Goal: Transaction & Acquisition: Purchase product/service

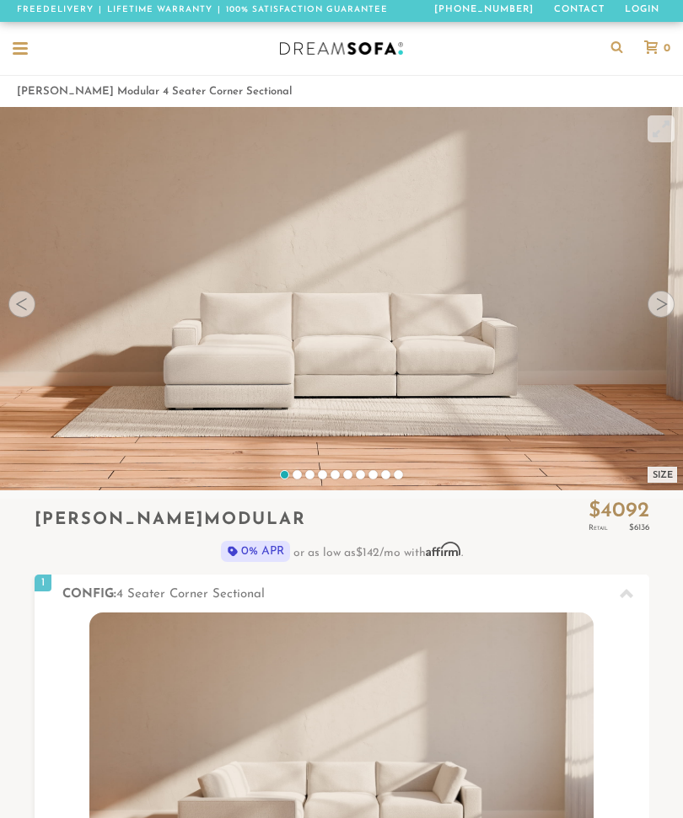
scroll to position [16054, 683]
click at [26, 51] on div at bounding box center [20, 49] width 15 height 15
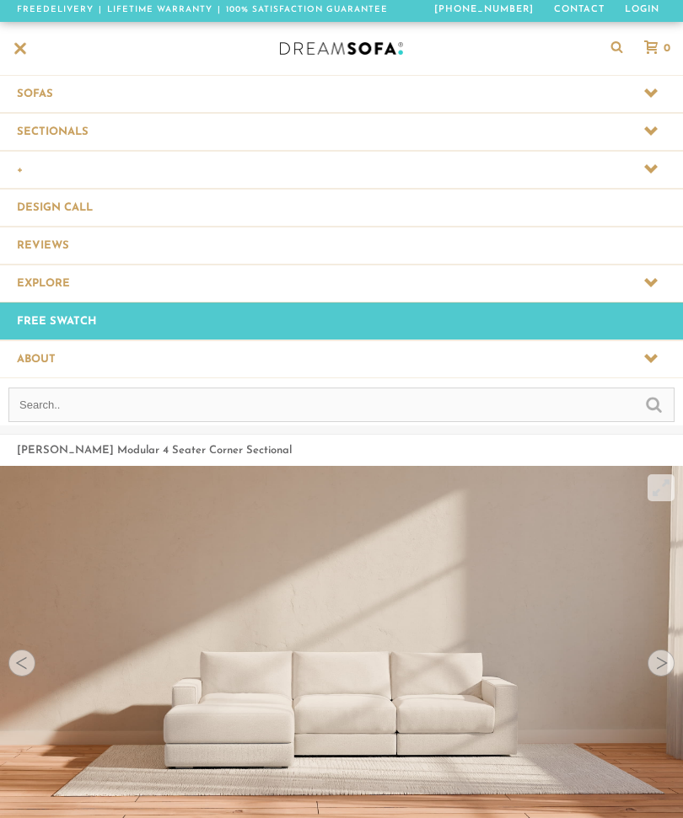
scroll to position [16415, 683]
click at [63, 136] on span at bounding box center [341, 131] width 683 height 37
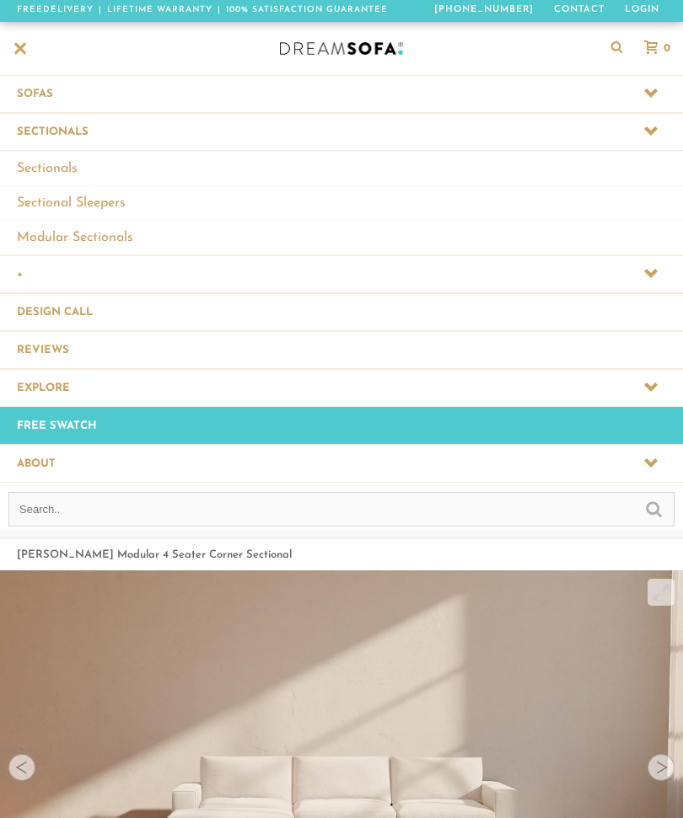
scroll to position [1, 1]
click at [61, 171] on link "Sectionals" at bounding box center [341, 168] width 683 height 35
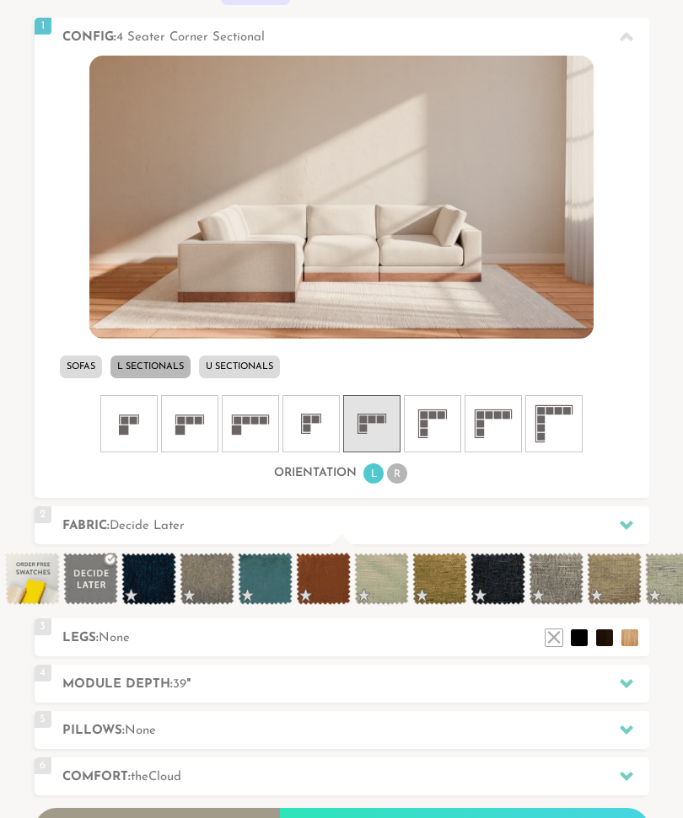
scroll to position [560, 0]
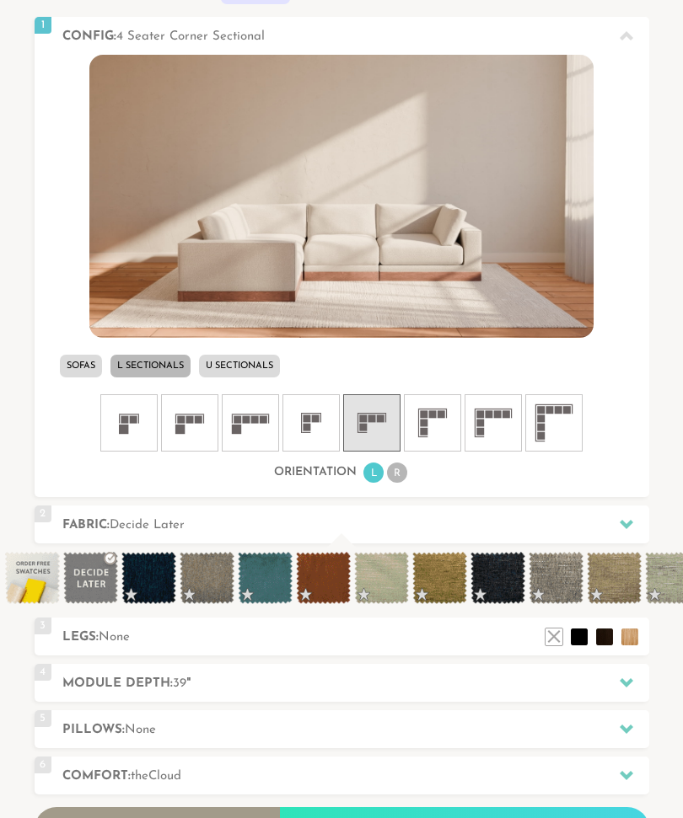
click at [555, 770] on h2 "Comfort: the Cloud" at bounding box center [355, 776] width 587 height 19
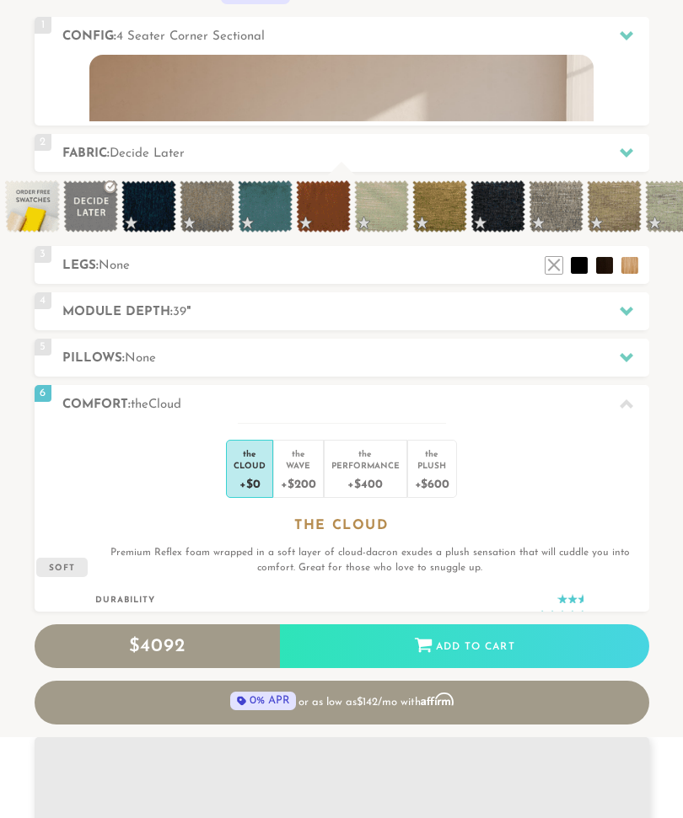
scroll to position [15838, 683]
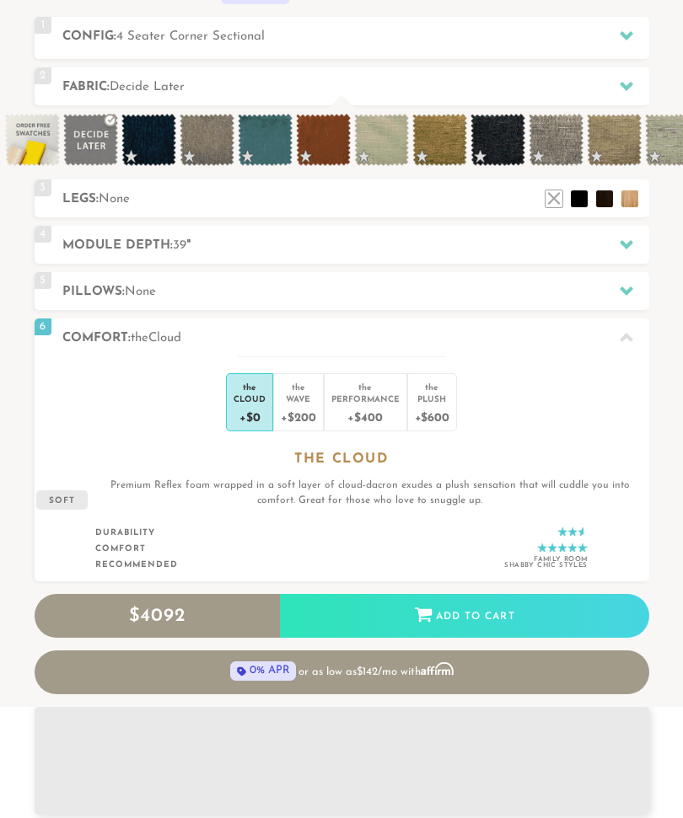
click at [438, 411] on div "+$600" at bounding box center [432, 417] width 35 height 24
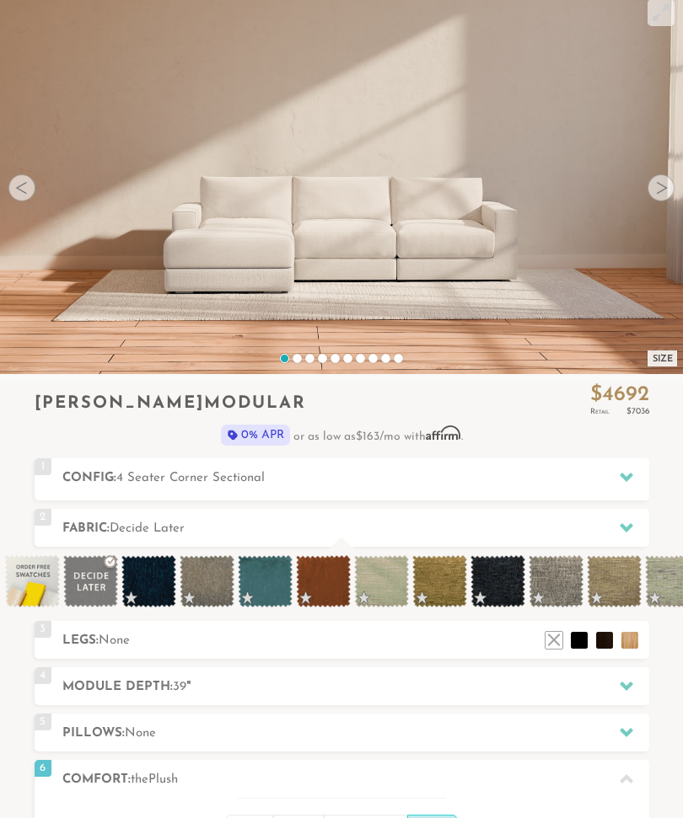
scroll to position [118, 0]
click at [630, 641] on li at bounding box center [629, 640] width 17 height 17
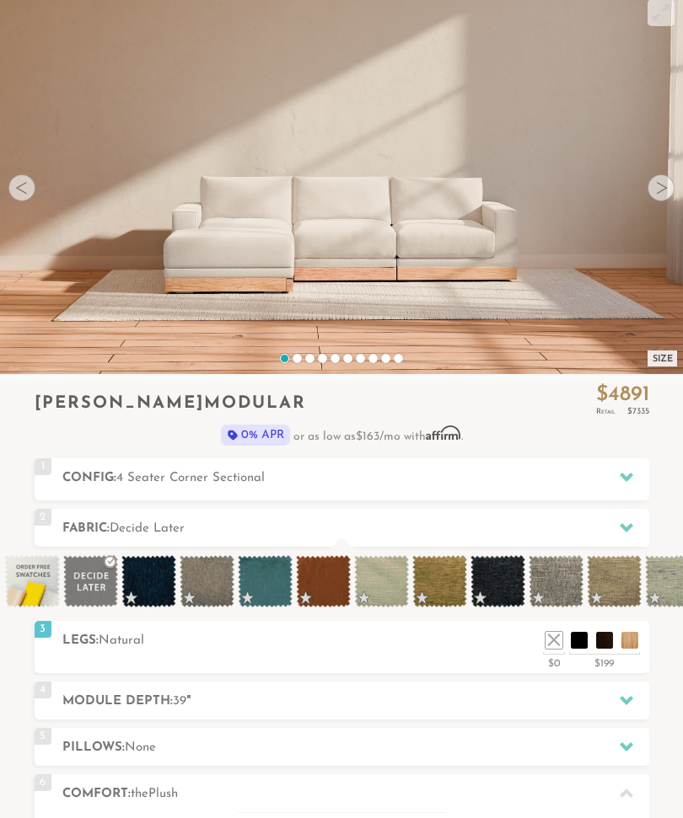
scroll to position [15875, 683]
click at [605, 646] on li at bounding box center [604, 640] width 17 height 17
click at [580, 641] on li at bounding box center [579, 640] width 17 height 17
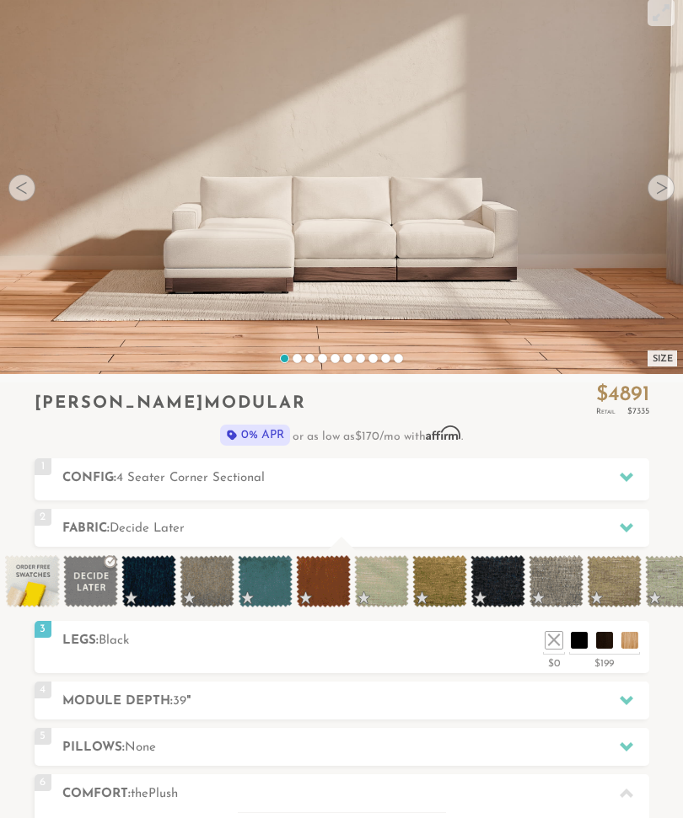
click at [555, 642] on li at bounding box center [553, 640] width 17 height 17
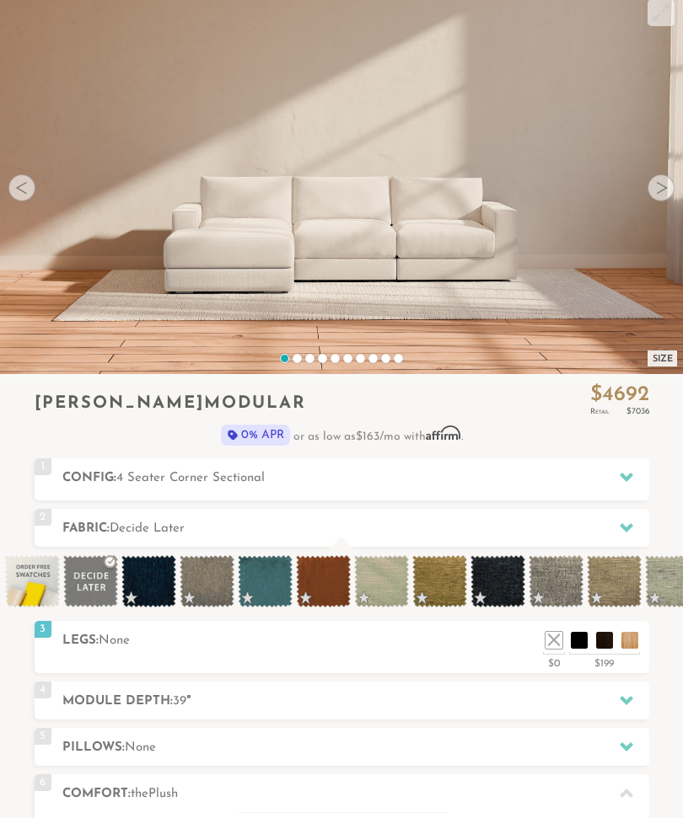
click at [672, 193] on div at bounding box center [660, 187] width 27 height 27
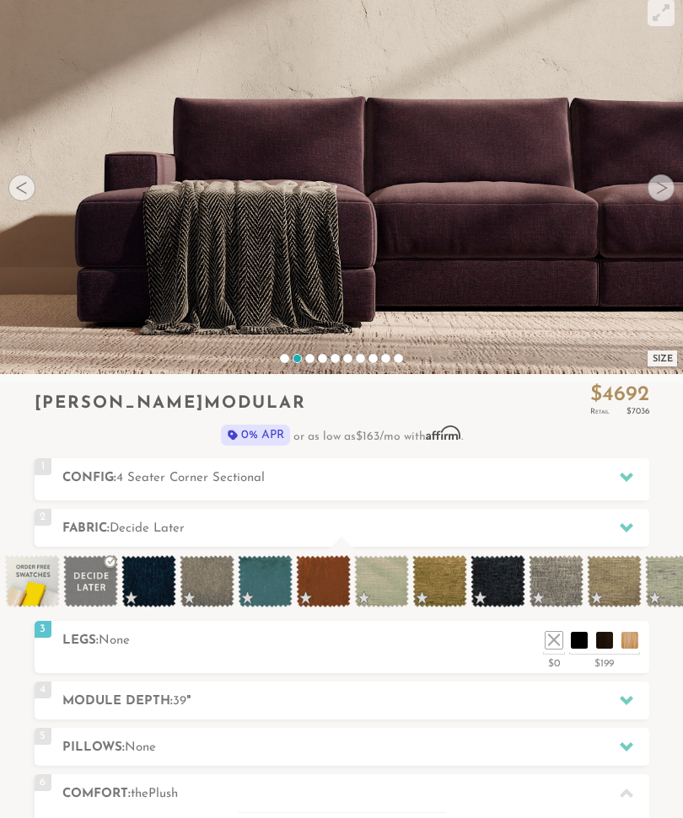
click at [660, 190] on div at bounding box center [660, 187] width 27 height 27
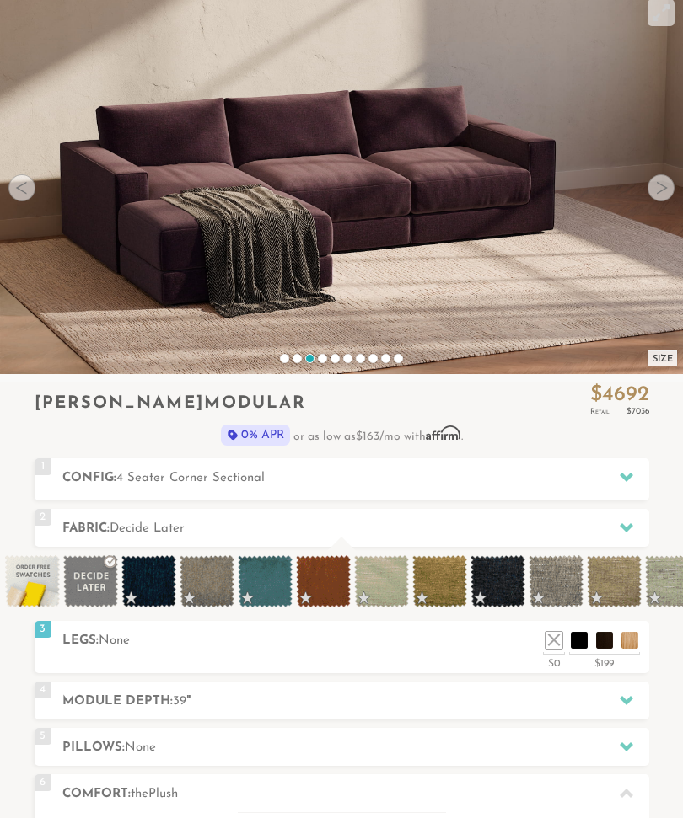
click at [670, 189] on div at bounding box center [660, 187] width 27 height 27
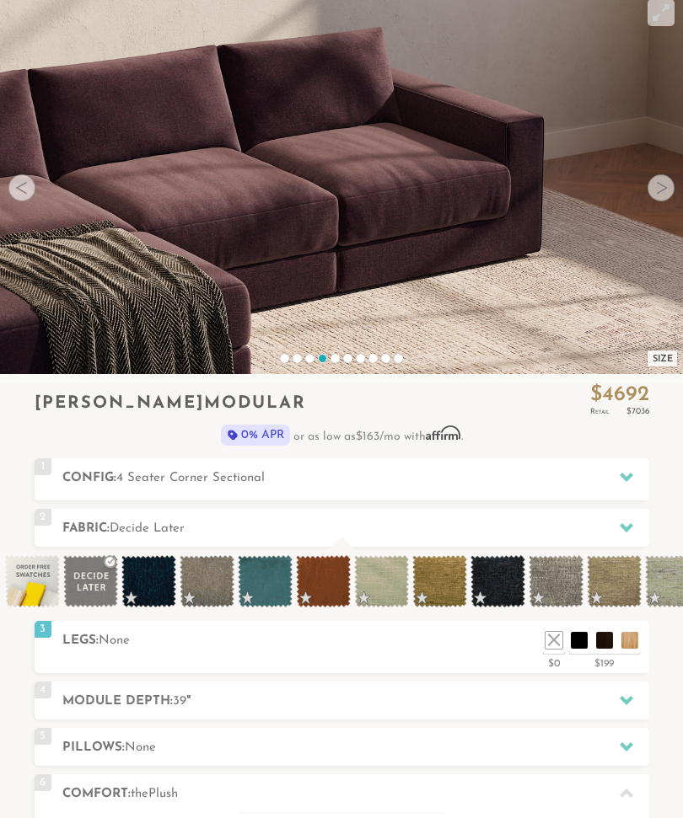
click at [657, 190] on div at bounding box center [660, 187] width 27 height 27
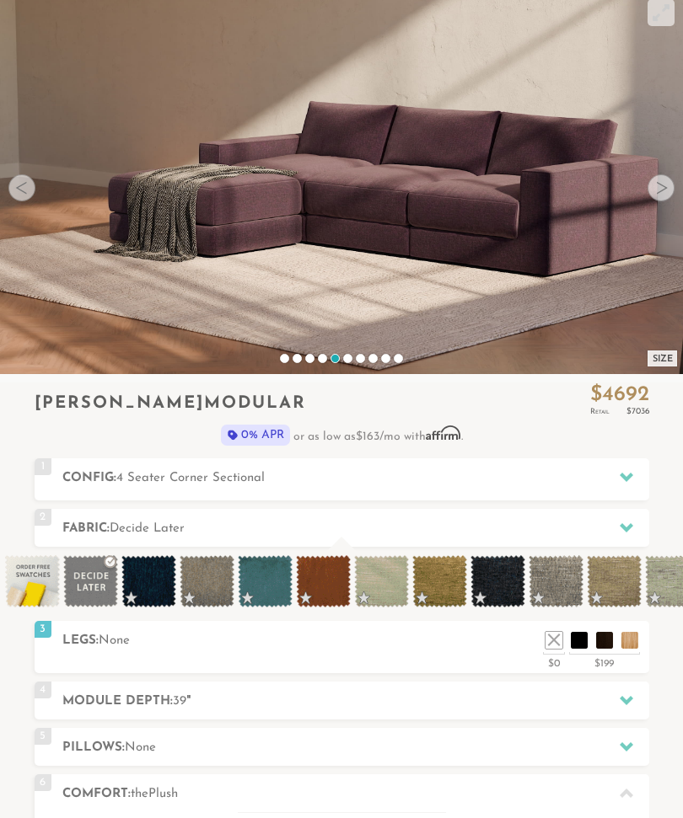
click at [658, 185] on div at bounding box center [660, 187] width 27 height 27
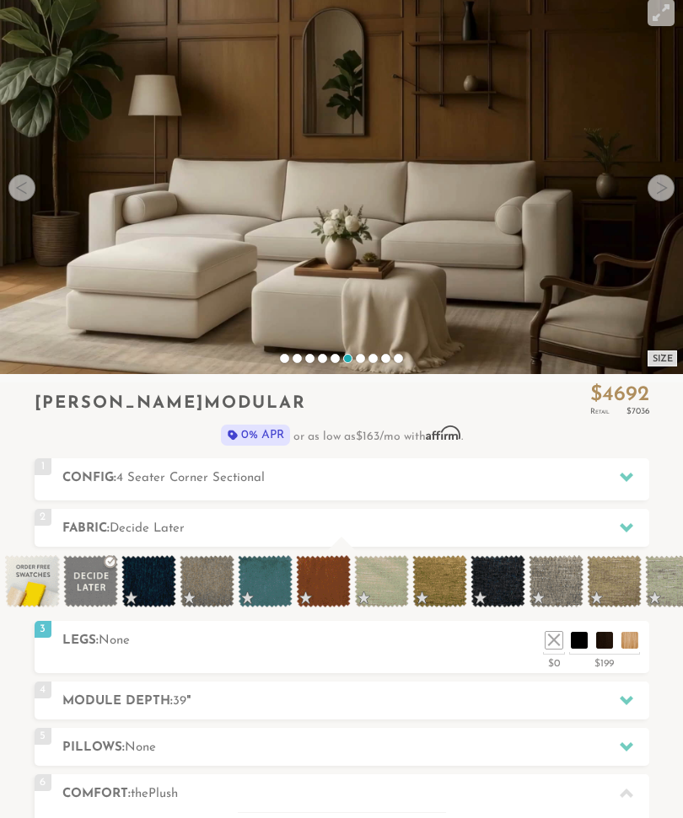
click at [675, 189] on video at bounding box center [341, 183] width 683 height 384
click at [268, 535] on h2 "Fabric: Decide Later" at bounding box center [355, 528] width 587 height 19
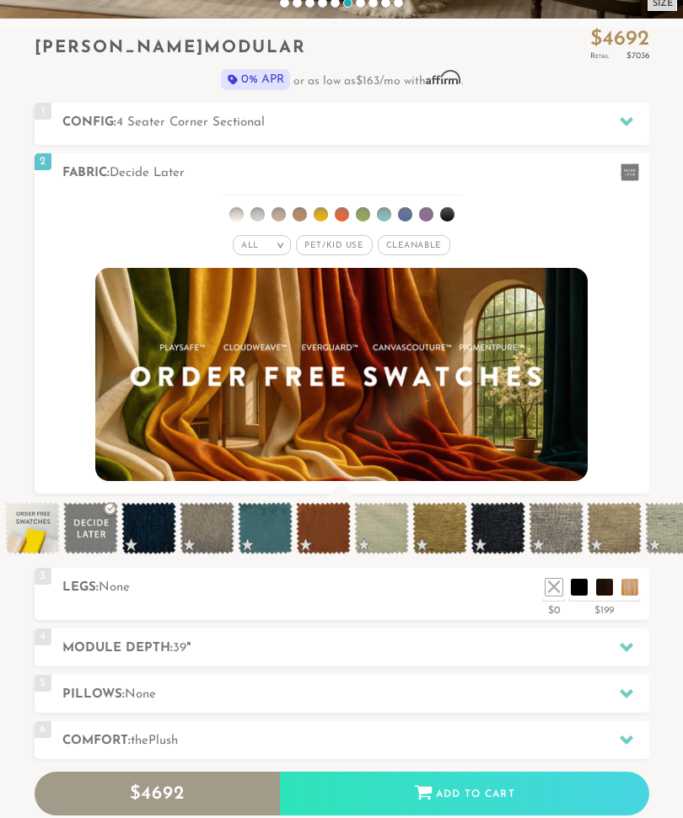
scroll to position [474, 0]
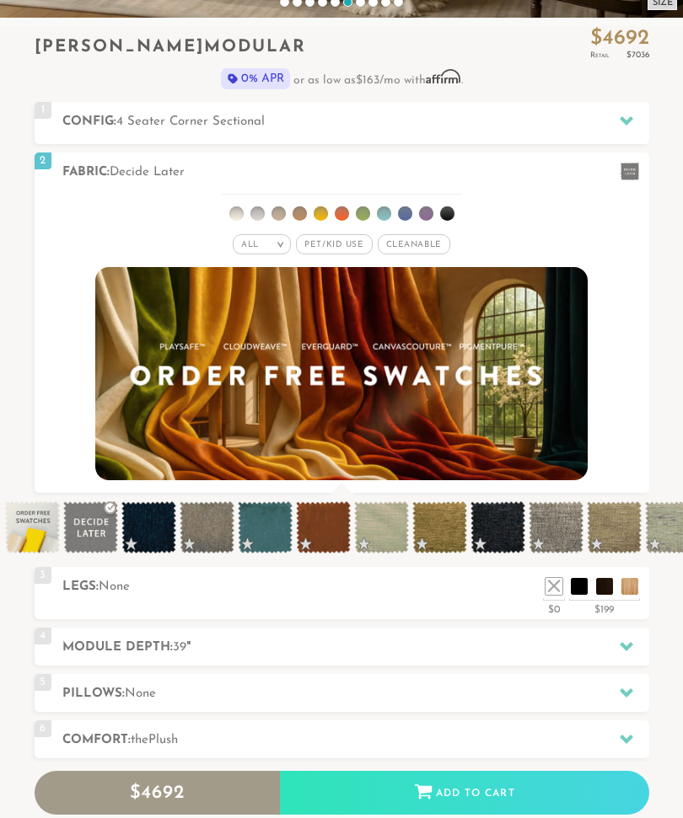
click at [266, 247] on div "All >" at bounding box center [262, 245] width 58 height 20
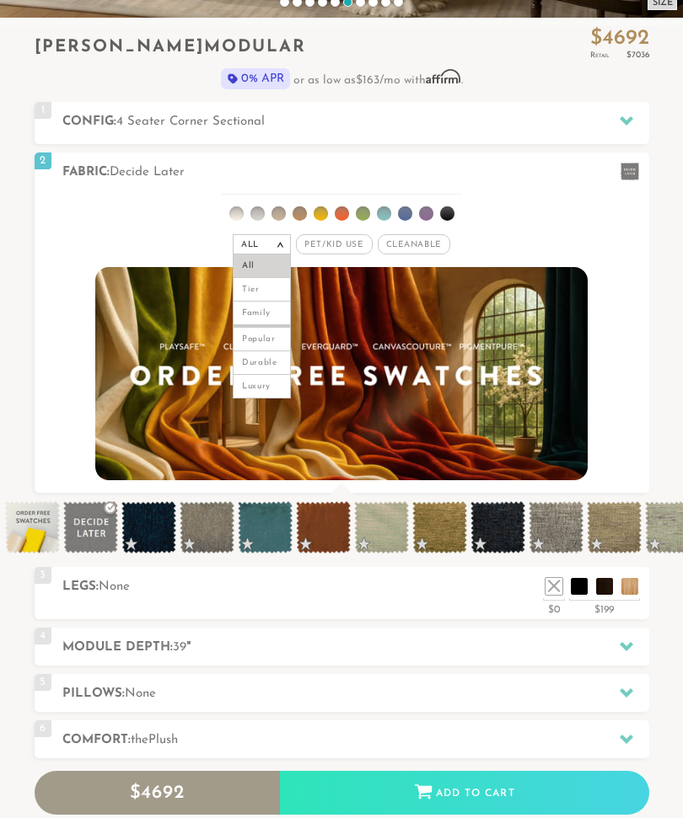
scroll to position [475, 0]
click at [264, 293] on li "Tier" at bounding box center [262, 290] width 58 height 24
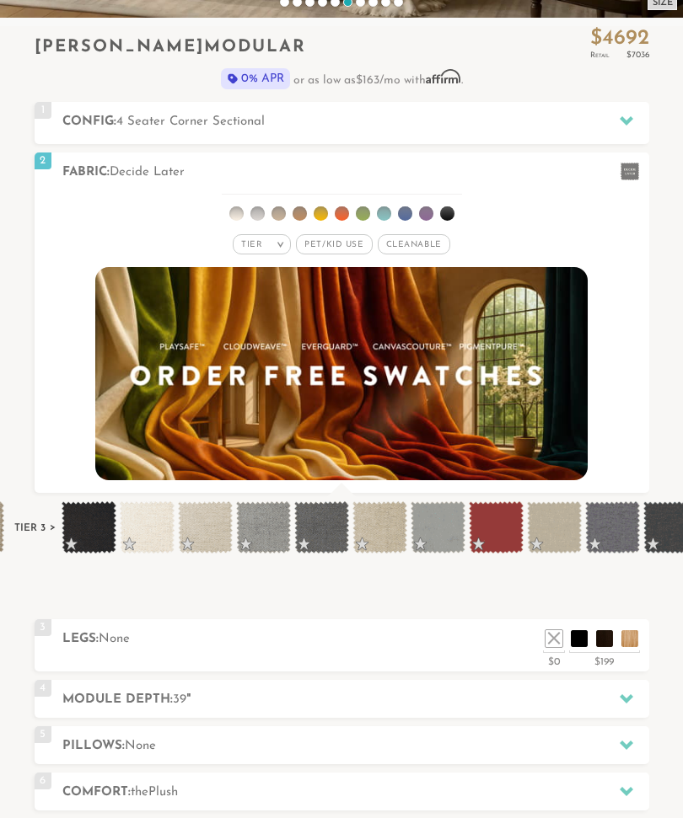
scroll to position [0, 1967]
click at [216, 532] on span at bounding box center [203, 528] width 55 height 52
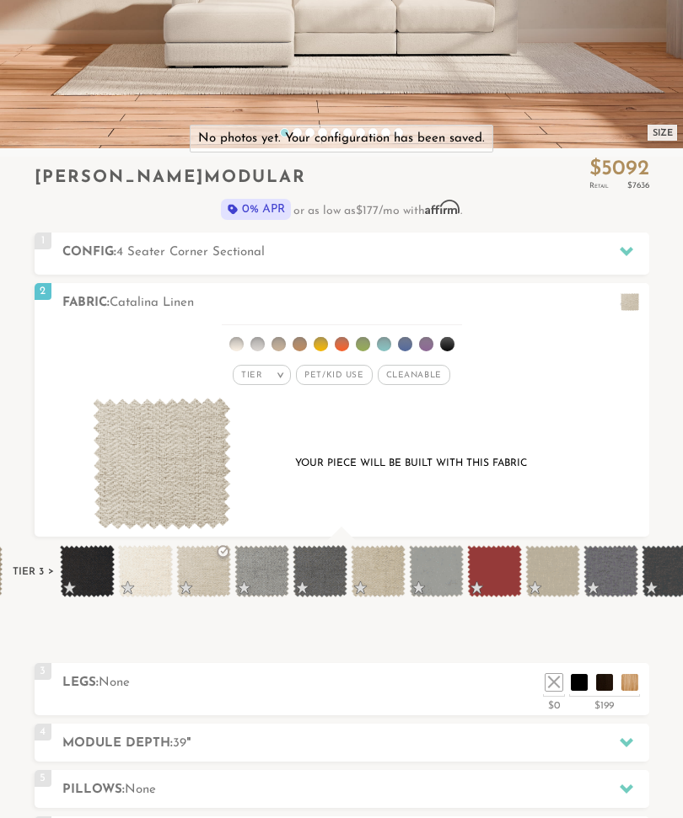
scroll to position [344, 0]
click at [488, 587] on span at bounding box center [494, 571] width 55 height 52
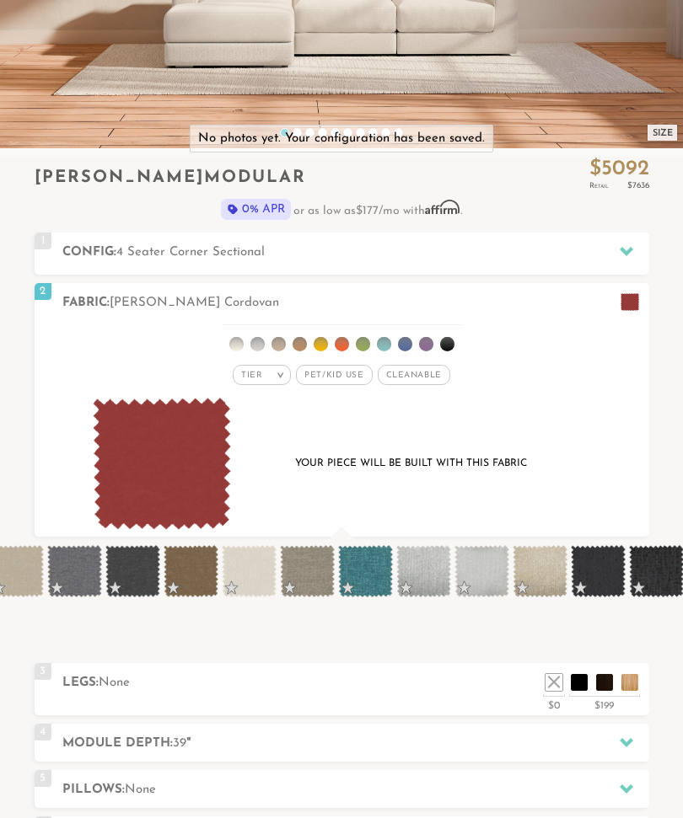
scroll to position [0, 2496]
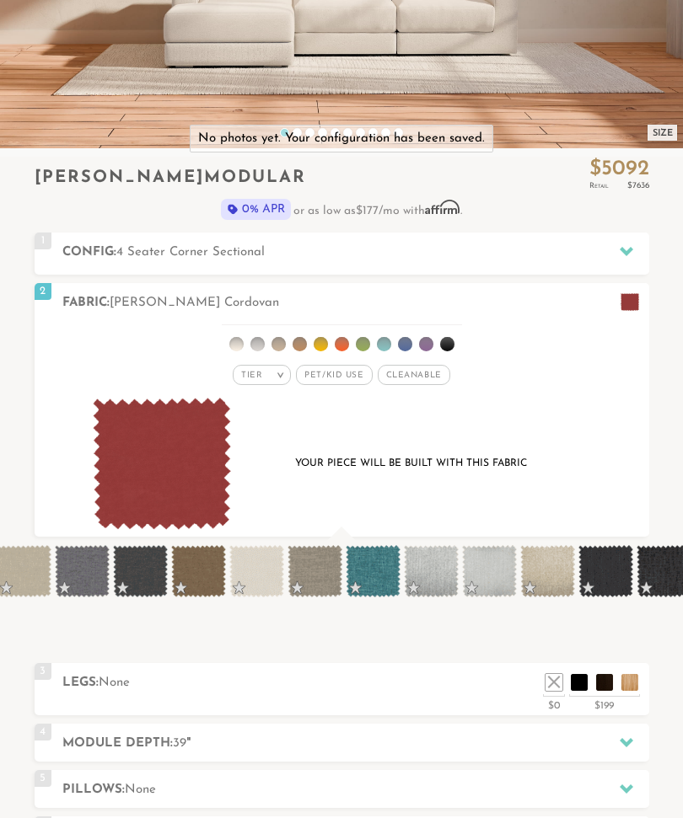
click at [208, 578] on span at bounding box center [198, 571] width 55 height 52
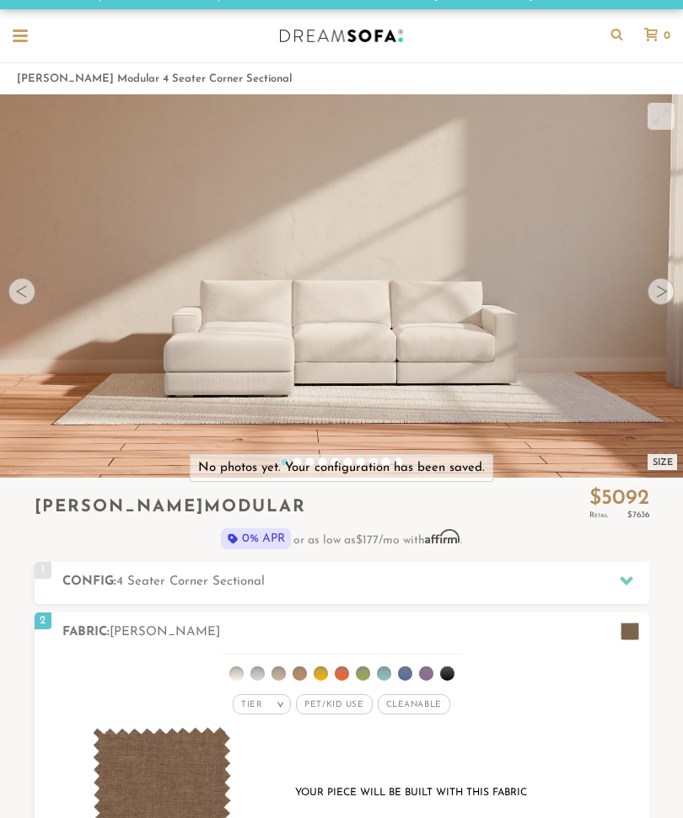
scroll to position [0, 0]
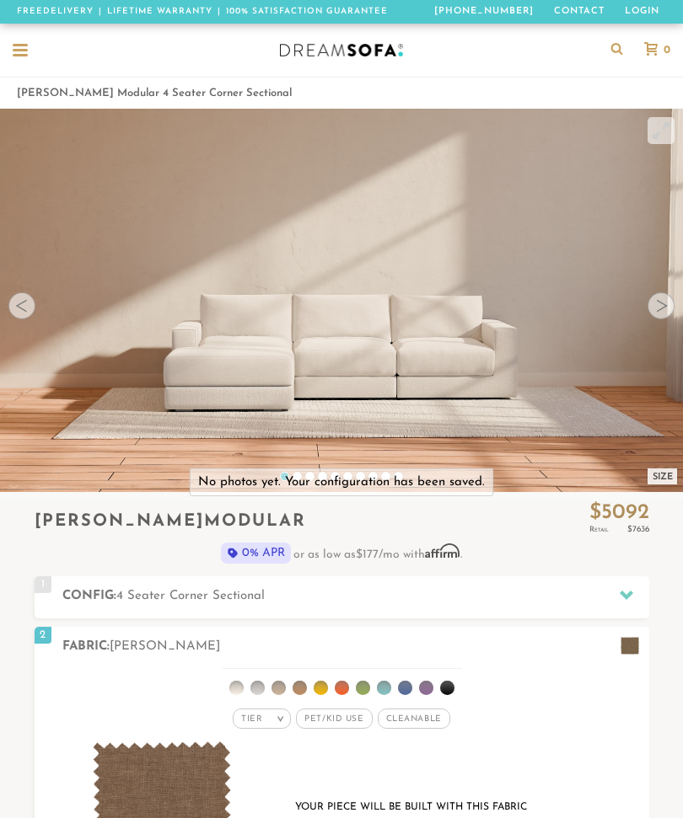
click at [28, 57] on div at bounding box center [20, 51] width 32 height 32
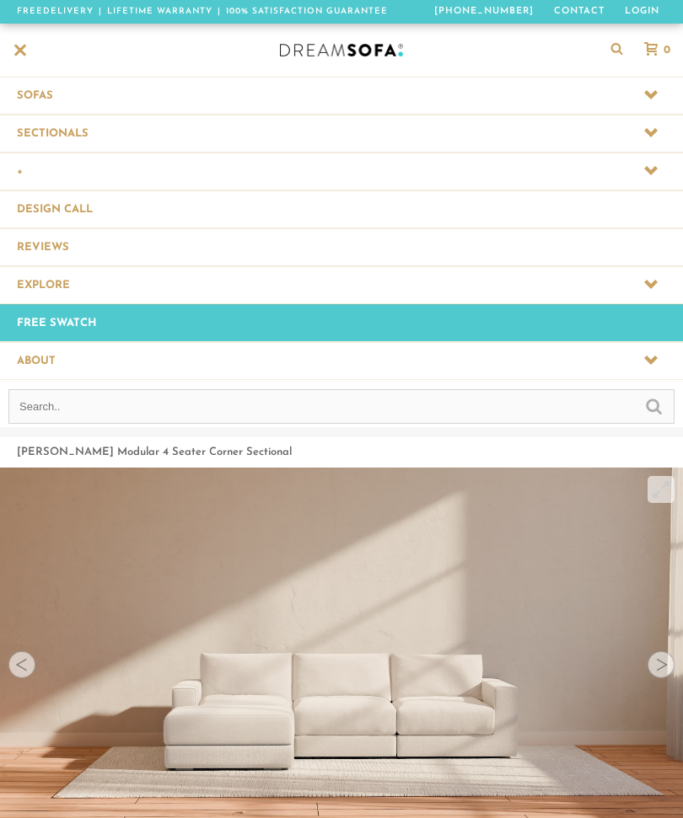
scroll to position [16210, 683]
click at [72, 324] on link "Free Swatch" at bounding box center [341, 322] width 683 height 37
